Goal: Transaction & Acquisition: Download file/media

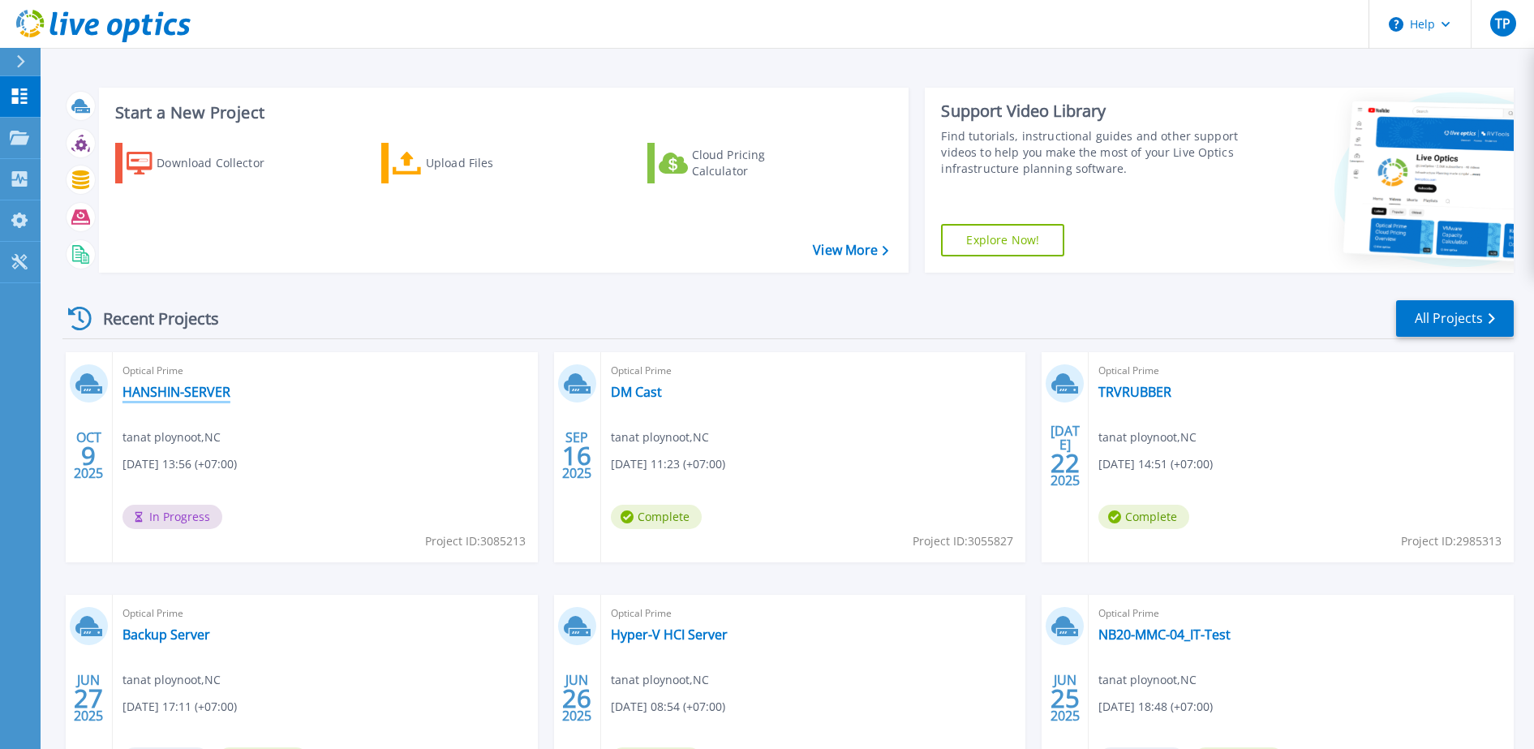
click at [193, 391] on link "HANSHIN-SERVER" at bounding box center [177, 392] width 108 height 16
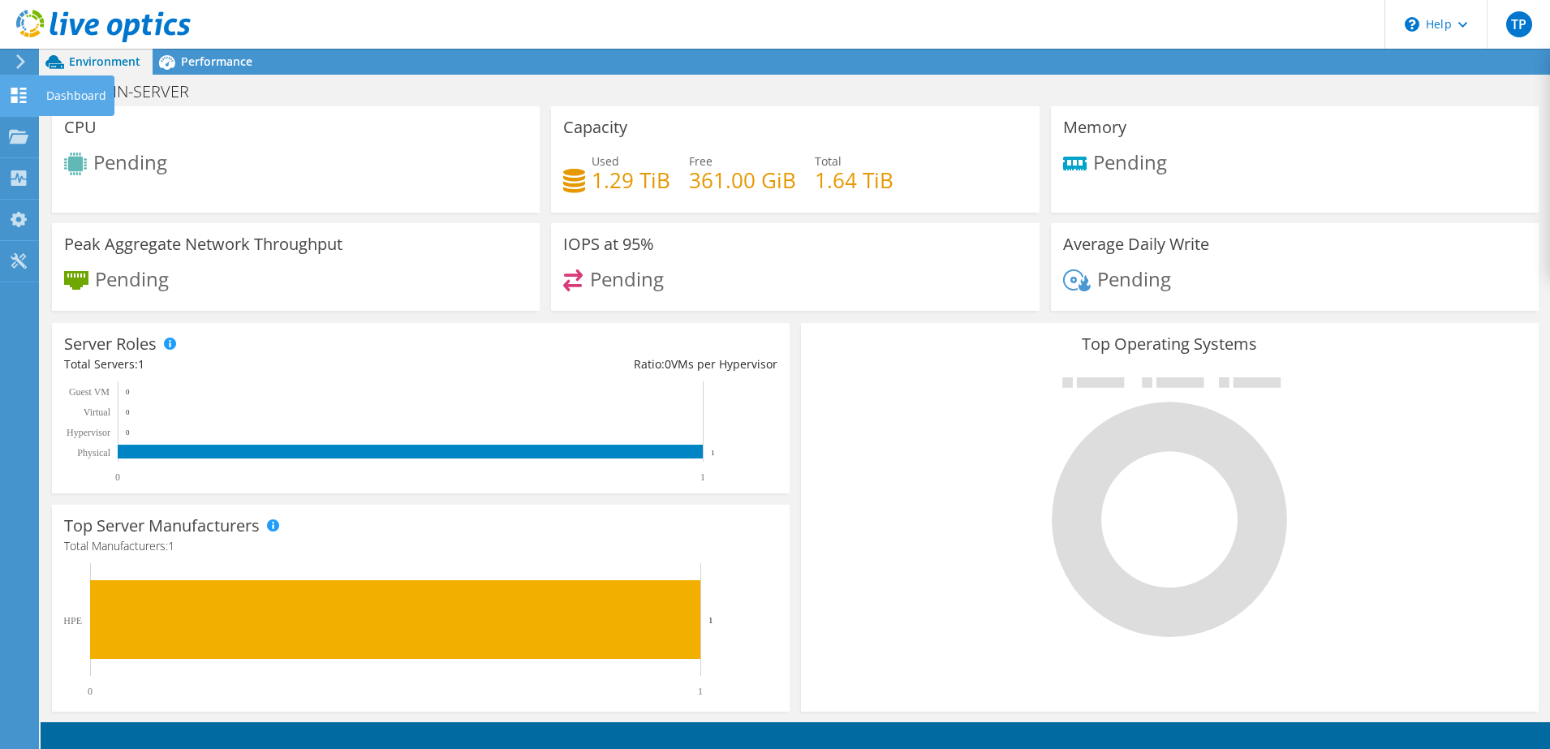
click at [19, 92] on icon at bounding box center [18, 95] width 19 height 15
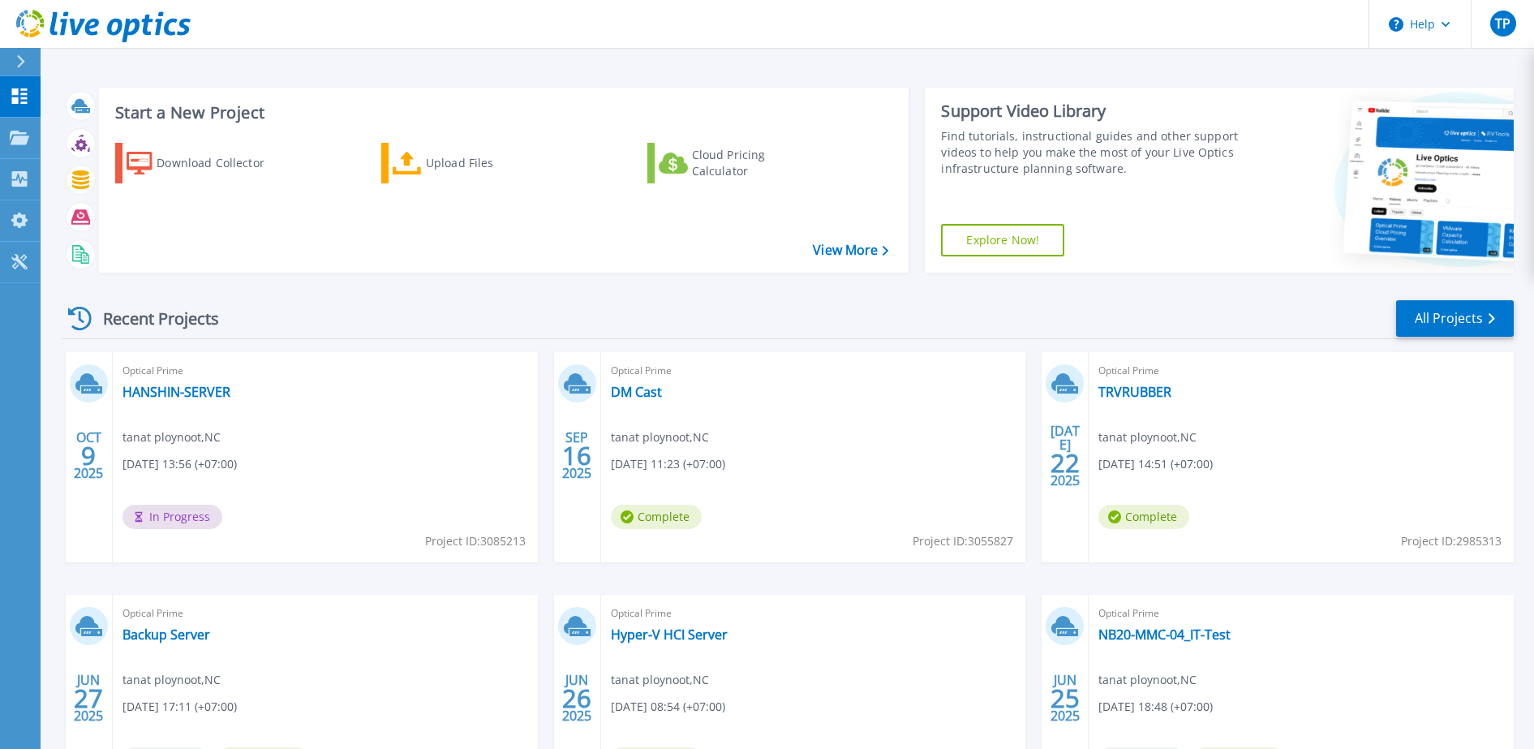
click at [373, 424] on div "Optical Prime HANSHIN-SERVER tanat ploynoot , NC 10/09/2025, 13:56 (+07:00) In …" at bounding box center [325, 457] width 425 height 210
click at [327, 432] on div "Optical Prime HANSHIN-SERVER tanat ploynoot , NC 10/09/2025, 13:56 (+07:00) In …" at bounding box center [325, 457] width 425 height 210
click at [209, 398] on link "HANSHIN-SERVER" at bounding box center [177, 392] width 108 height 16
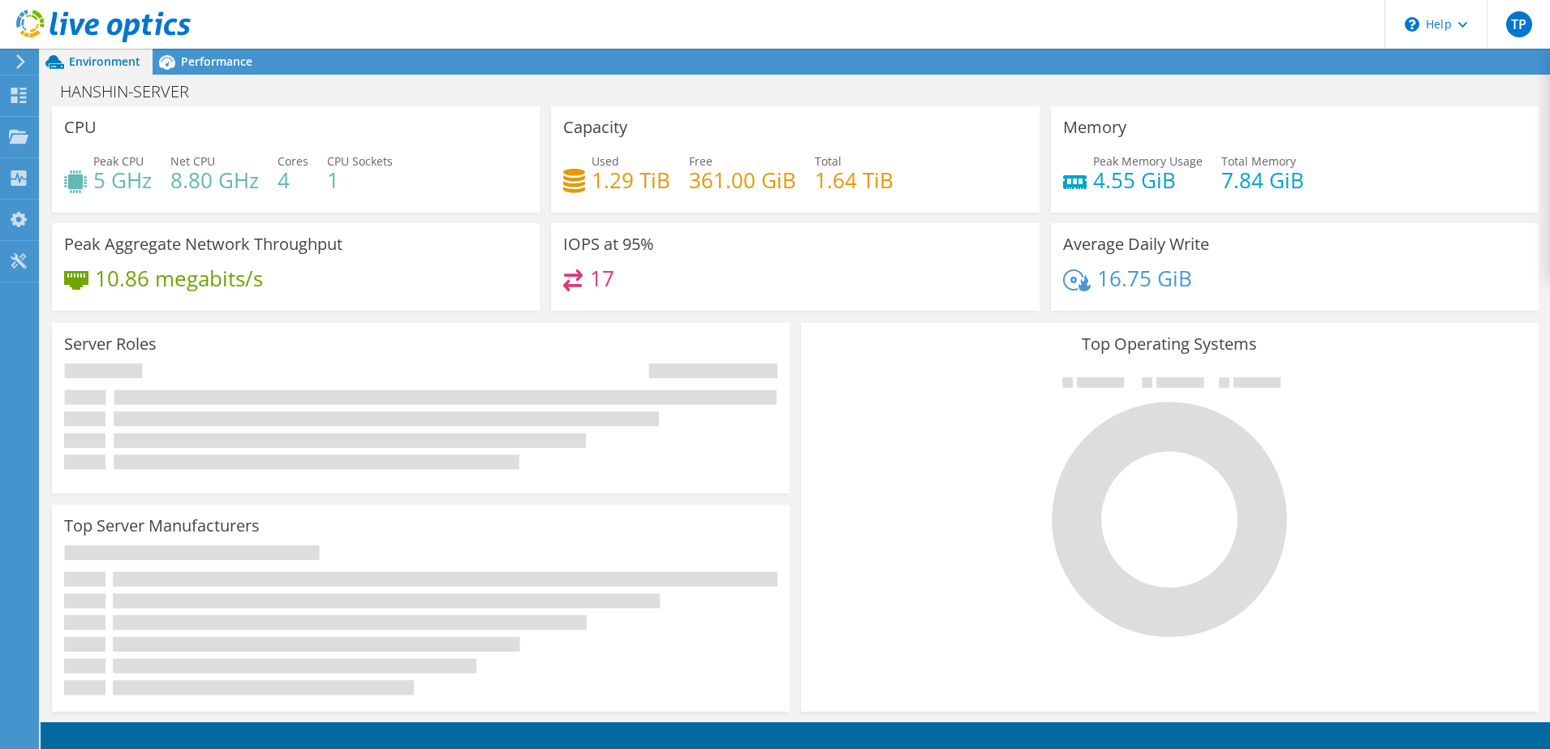
click at [209, 398] on rect at bounding box center [445, 397] width 662 height 15
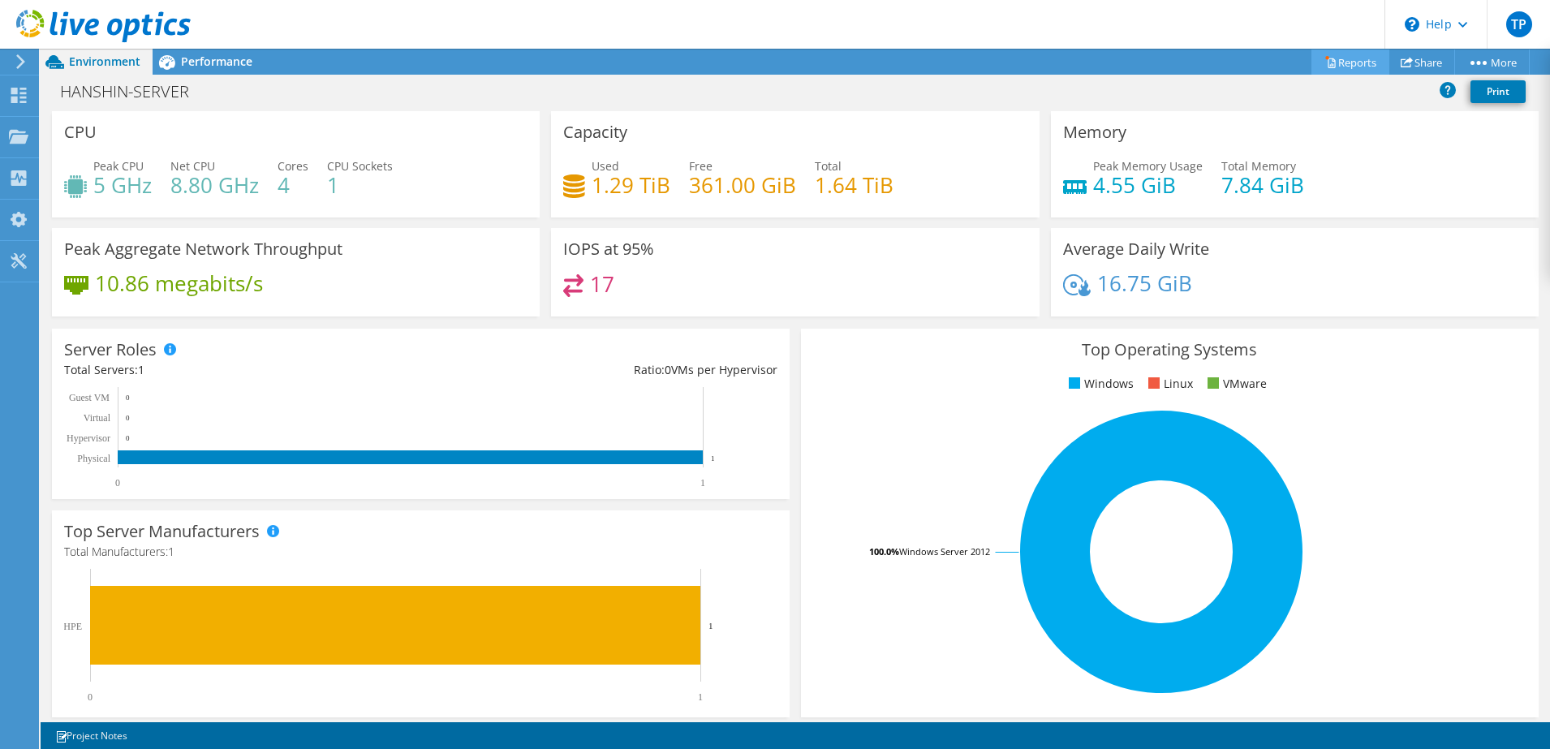
click at [1338, 65] on link "Reports" at bounding box center [1350, 61] width 78 height 25
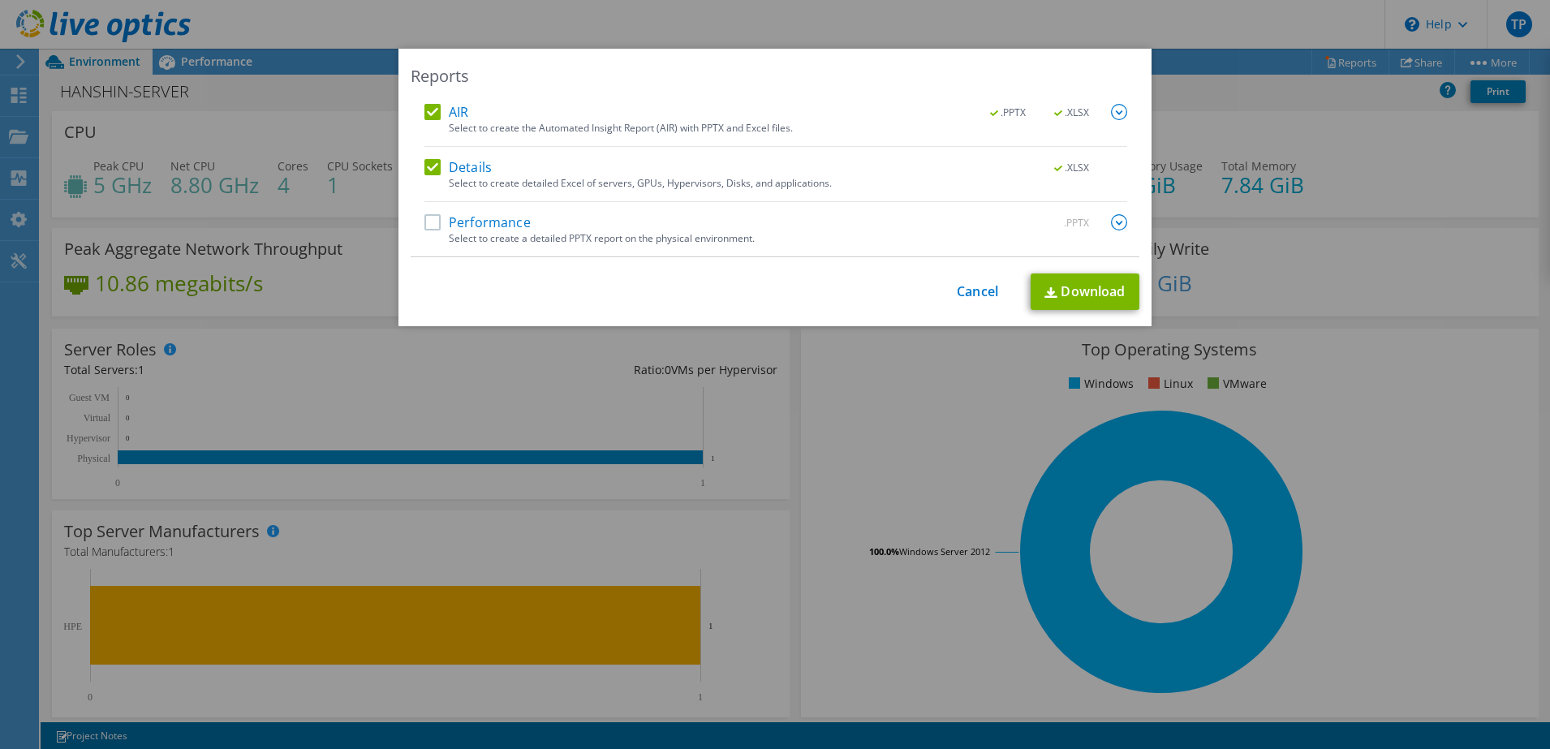
click at [424, 224] on label "Performance" at bounding box center [477, 222] width 106 height 16
click at [0, 0] on input "Performance" at bounding box center [0, 0] width 0 height 0
click at [1080, 295] on link "Download" at bounding box center [1084, 291] width 109 height 37
